Goal: Information Seeking & Learning: Find specific fact

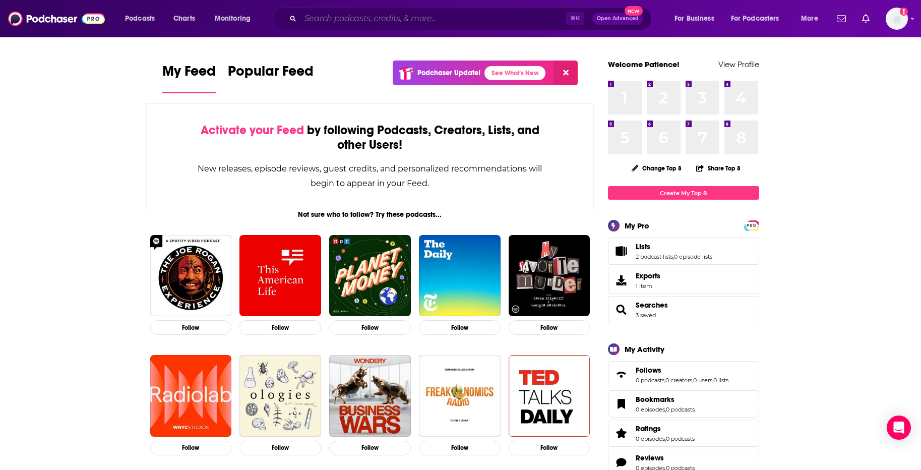
click at [332, 15] on input "Search podcasts, credits, & more..." at bounding box center [432, 19] width 265 height 16
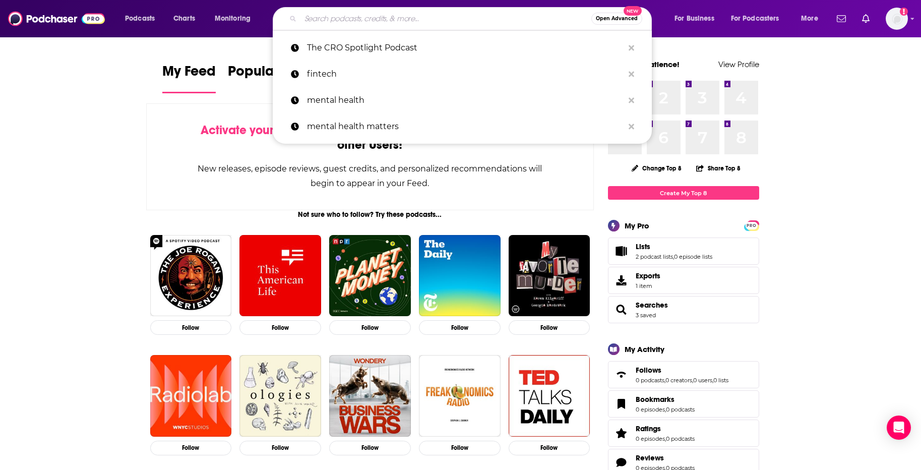
paste input "[URL][DOMAIN_NAME]"
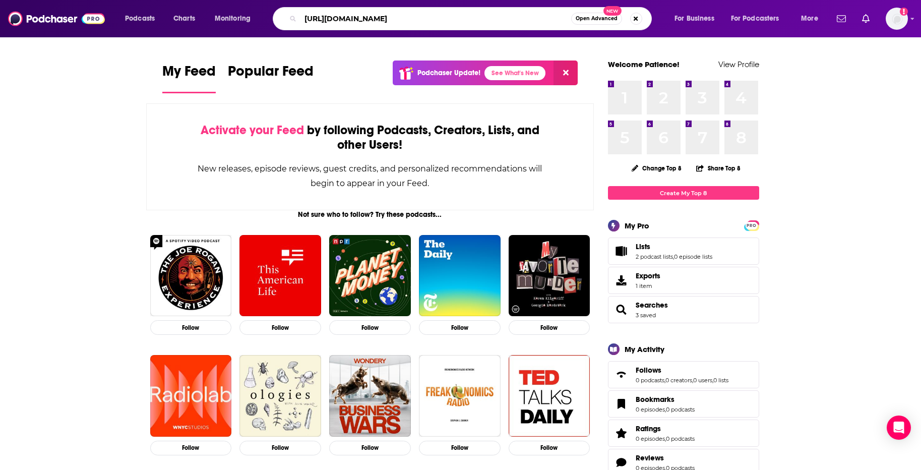
type input "[URL][DOMAIN_NAME]"
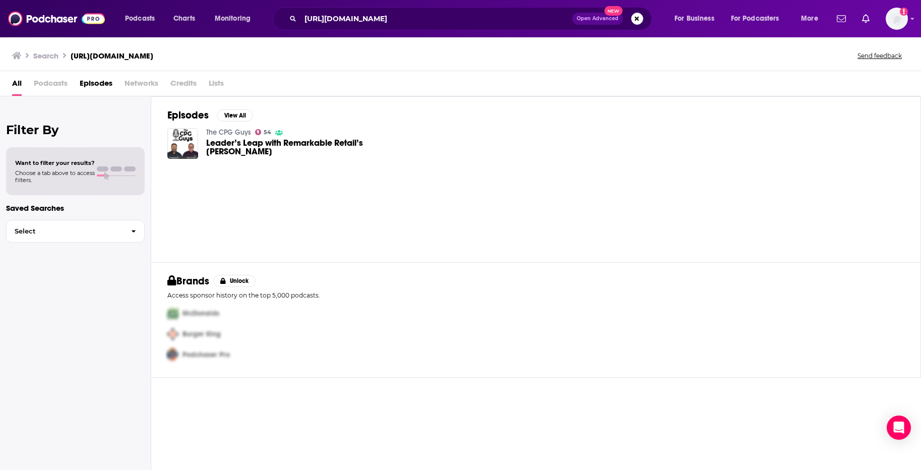
click at [225, 144] on span "Leader’s Leap with Remarkable Retail’s Steve Dennis" at bounding box center [305, 147] width 199 height 17
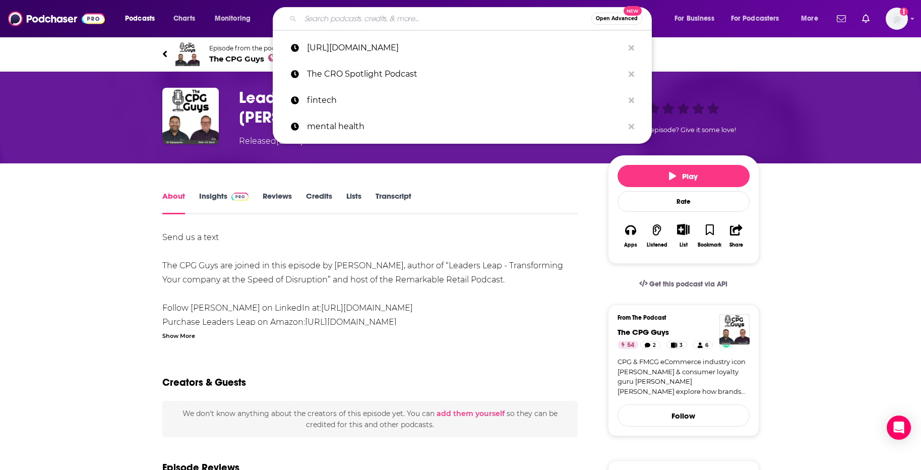
click at [377, 23] on input "Search podcasts, credits, & more..." at bounding box center [445, 19] width 291 height 16
paste input "[URL][DOMAIN_NAME]"
type input "[URL][DOMAIN_NAME]"
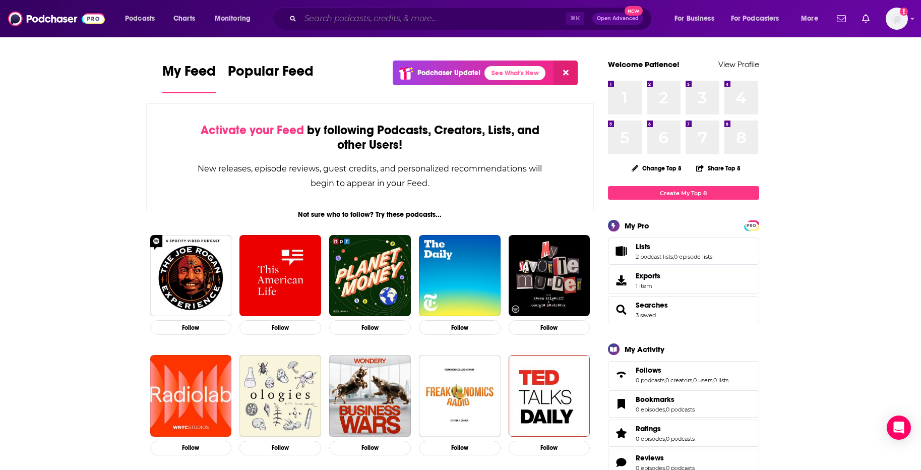
click at [454, 24] on input "Search podcasts, credits, & more..." at bounding box center [432, 19] width 265 height 16
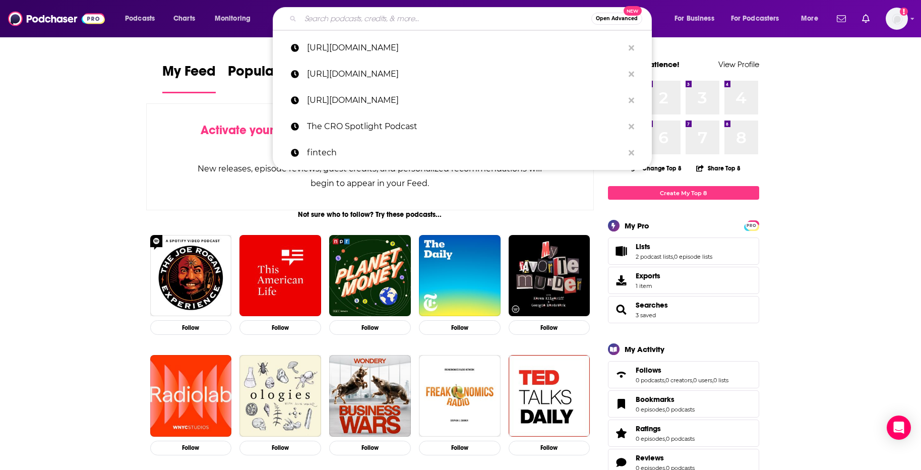
paste input "[URL][DOMAIN_NAME]"
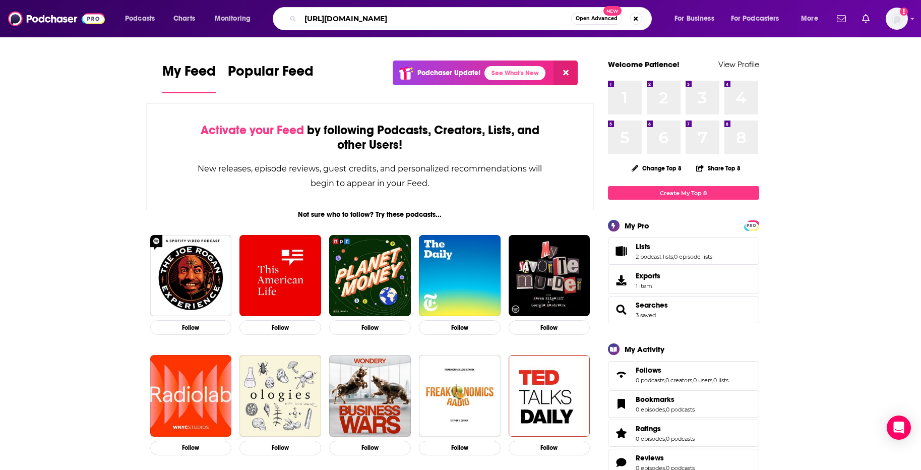
type input "[URL][DOMAIN_NAME]"
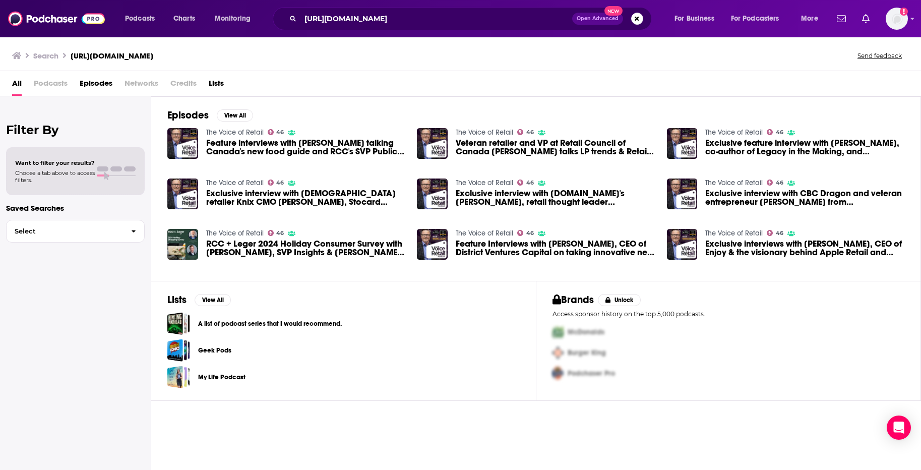
click at [53, 86] on span "Podcasts" at bounding box center [51, 85] width 34 height 21
click at [54, 80] on span "Podcasts" at bounding box center [51, 85] width 34 height 21
click at [50, 90] on span "Podcasts" at bounding box center [51, 85] width 34 height 21
click at [905, 12] on icon "Add a profile image" at bounding box center [903, 12] width 8 height 8
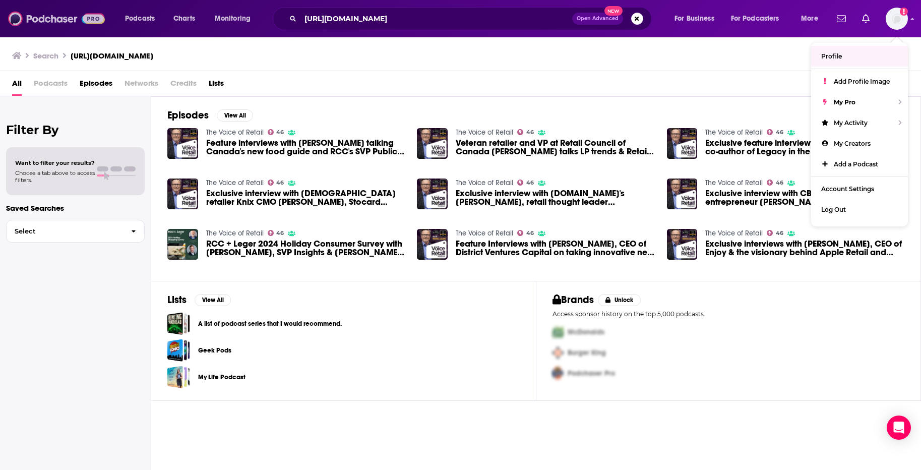
click at [47, 22] on img at bounding box center [56, 18] width 97 height 19
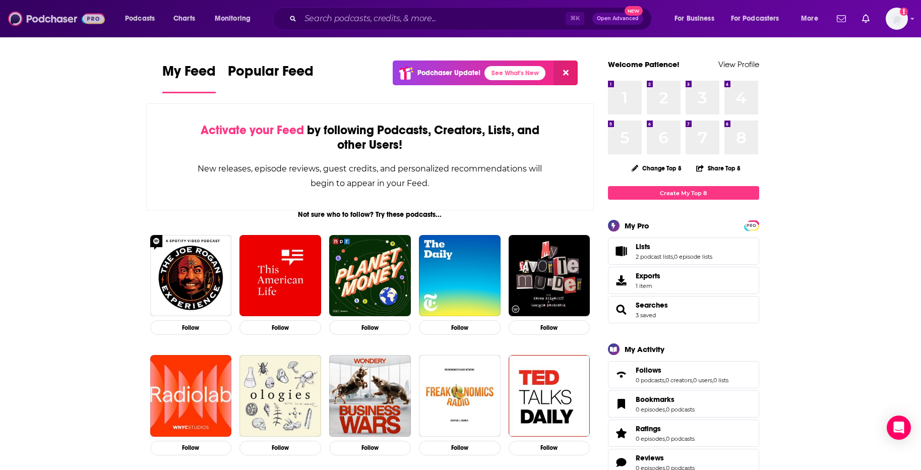
click at [48, 19] on img at bounding box center [56, 18] width 97 height 19
click at [902, 22] on img "Logged in as patiencebaldacci" at bounding box center [896, 19] width 22 height 22
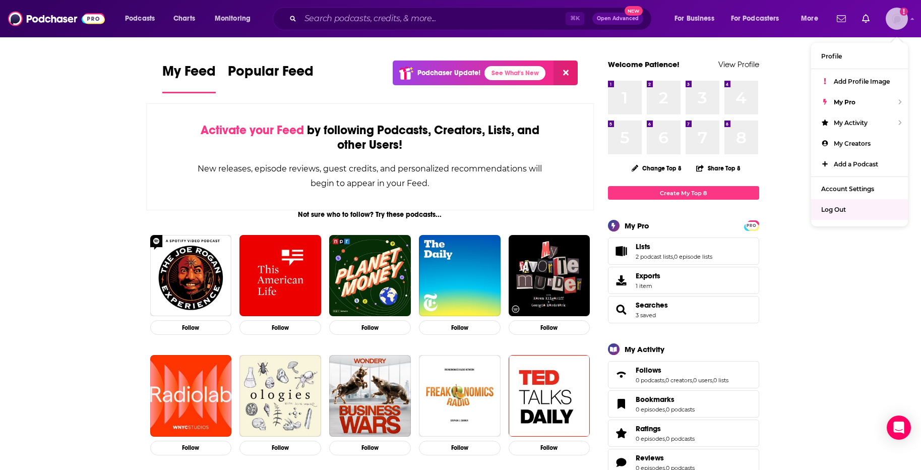
click at [828, 212] on span "Log Out" at bounding box center [833, 210] width 25 height 8
